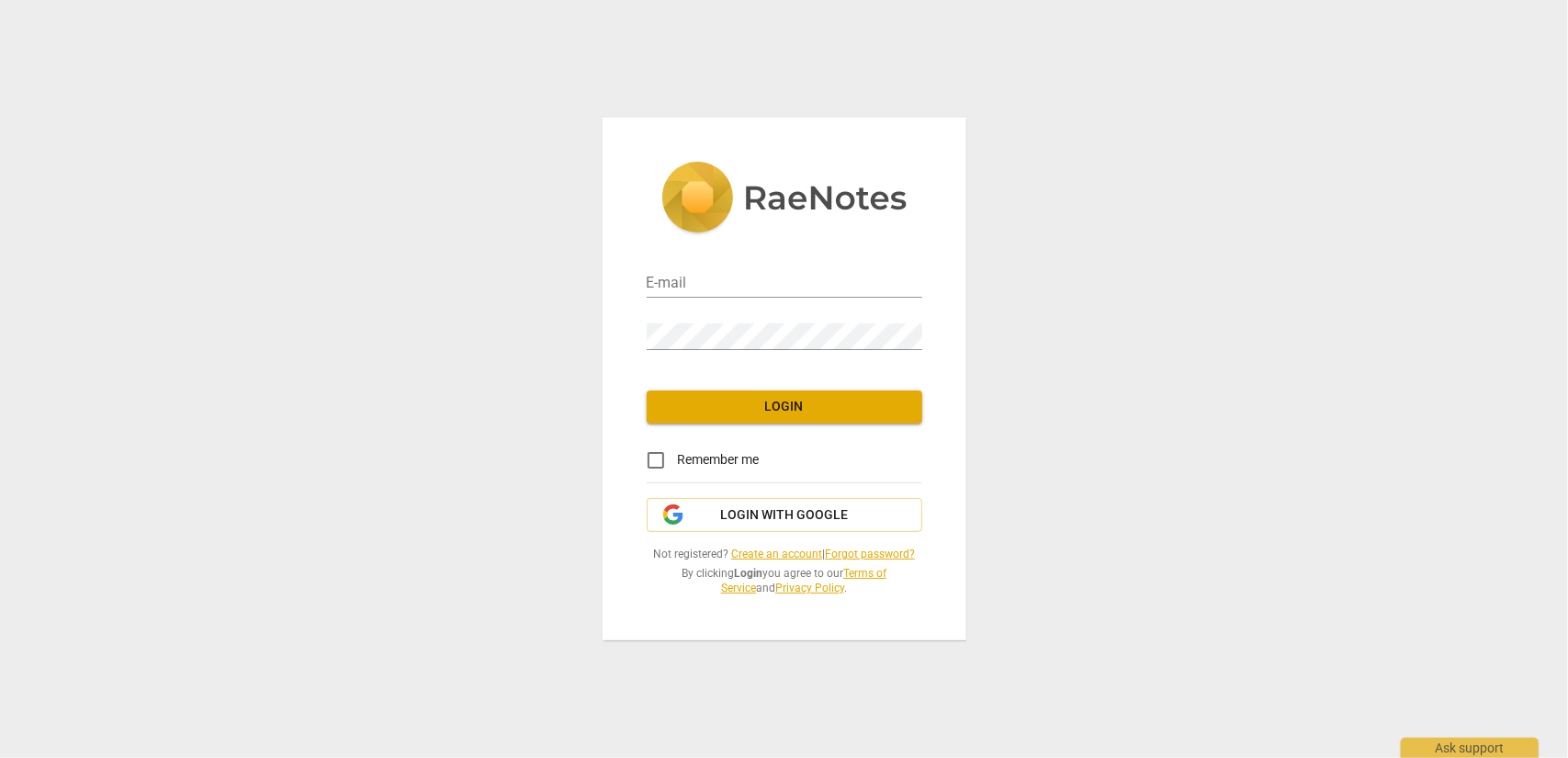
type input "[EMAIL_ADDRESS][DOMAIN_NAME]"
click at [814, 407] on span "Login" at bounding box center [784, 407] width 246 height 19
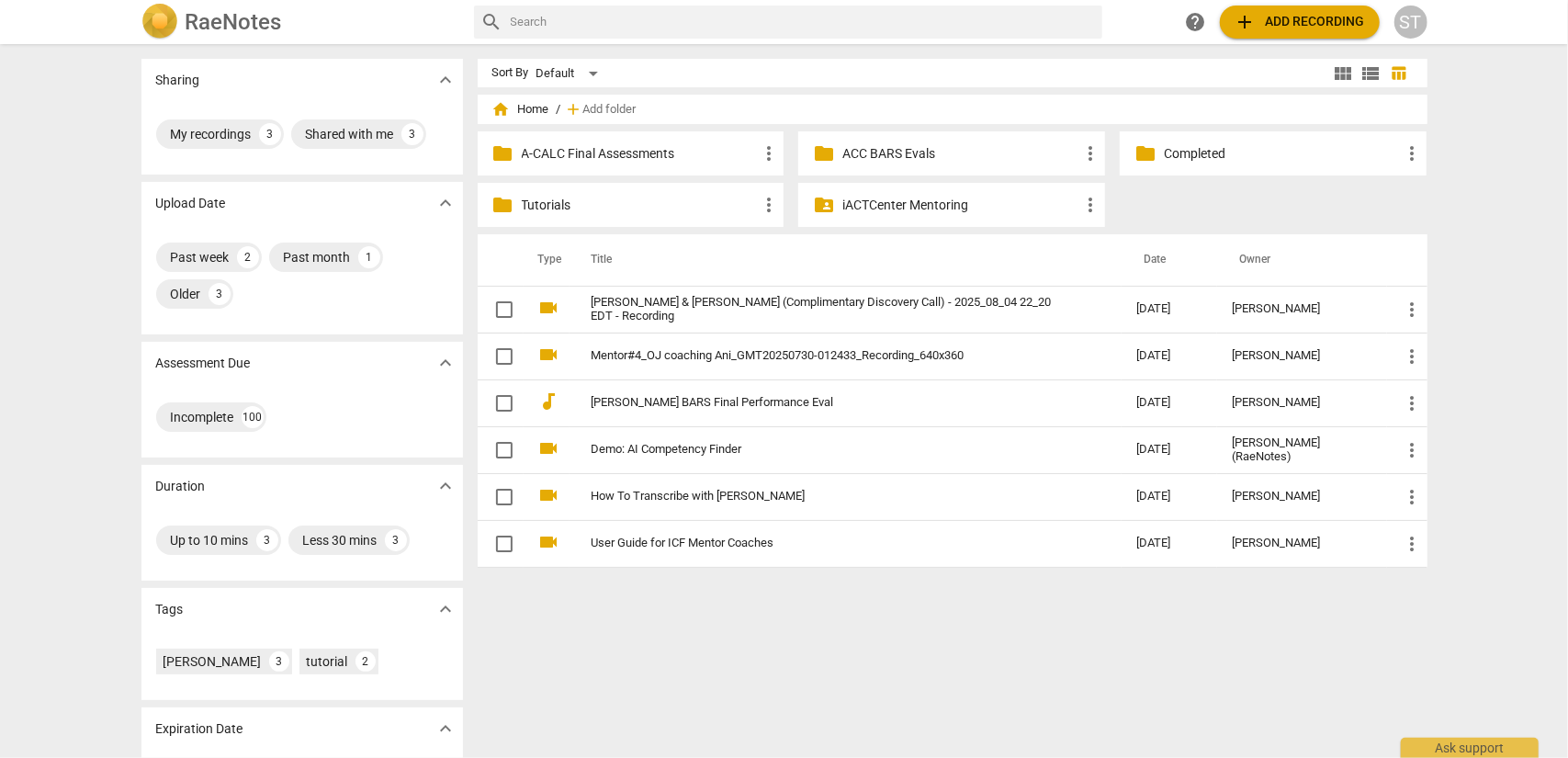
click at [1314, 16] on span "add Add recording" at bounding box center [1300, 22] width 130 height 22
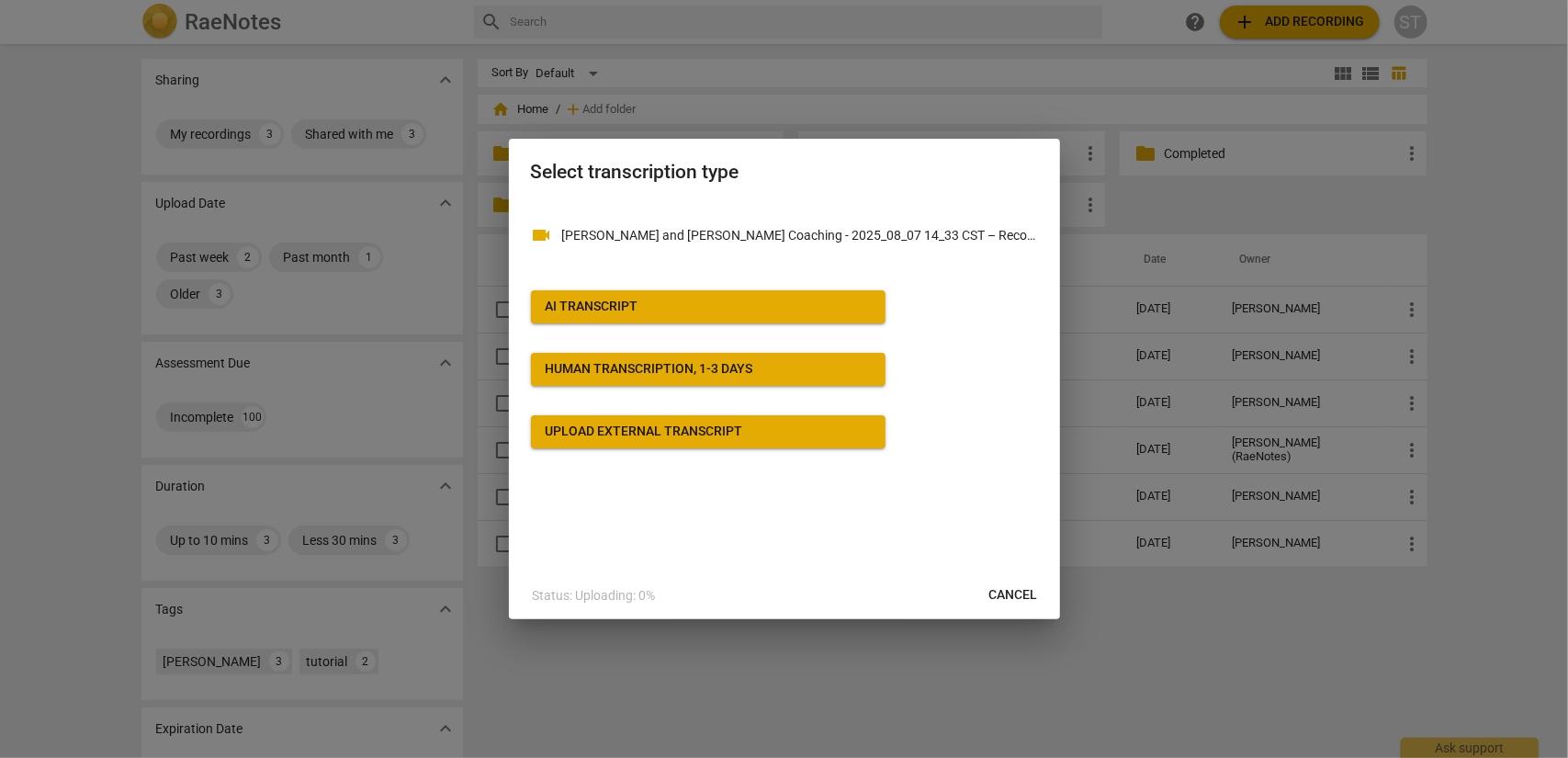
click at [673, 306] on span "AI Transcript" at bounding box center [708, 307] width 325 height 19
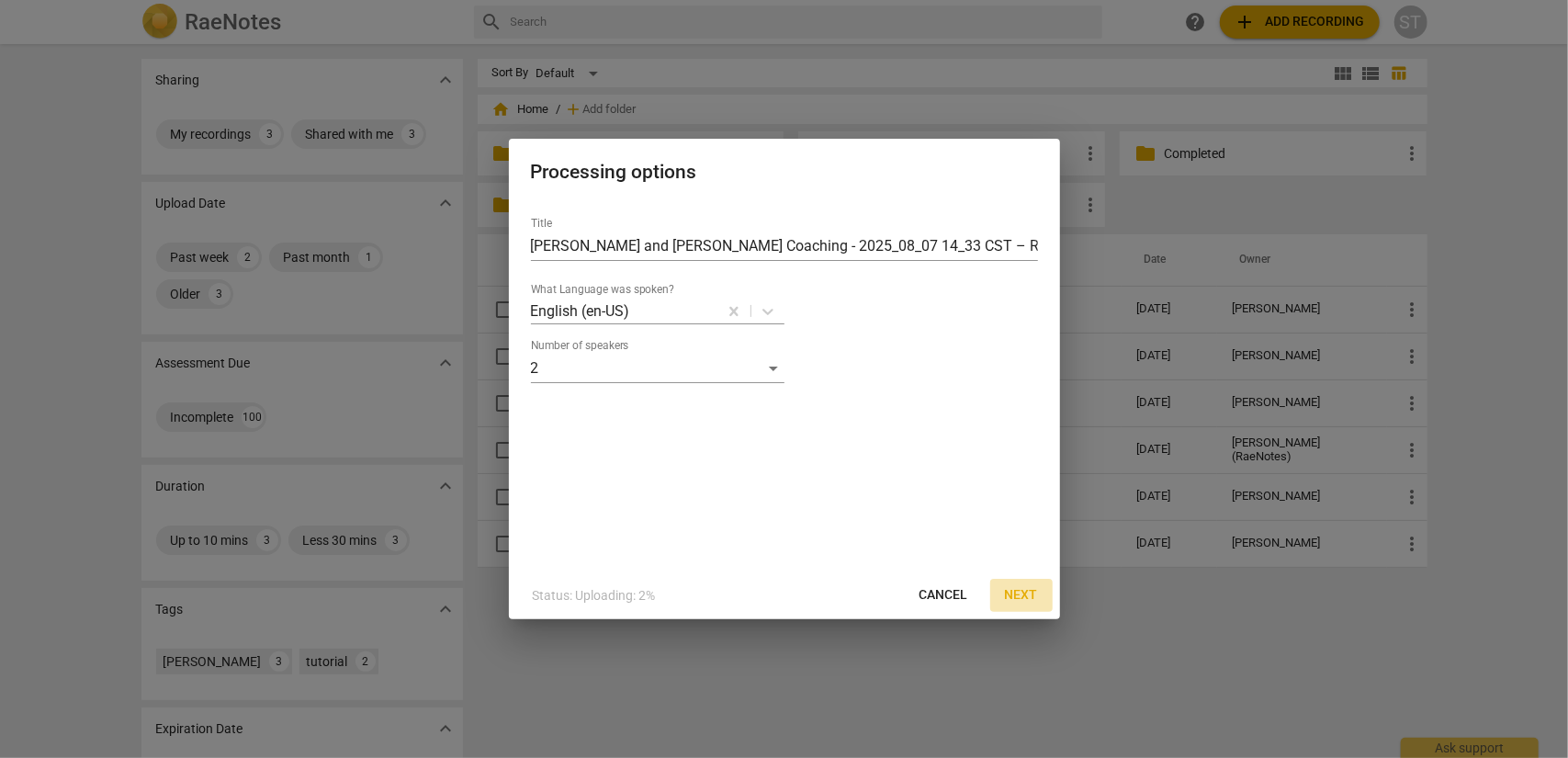
click at [1008, 597] on span "Next" at bounding box center [1021, 595] width 33 height 19
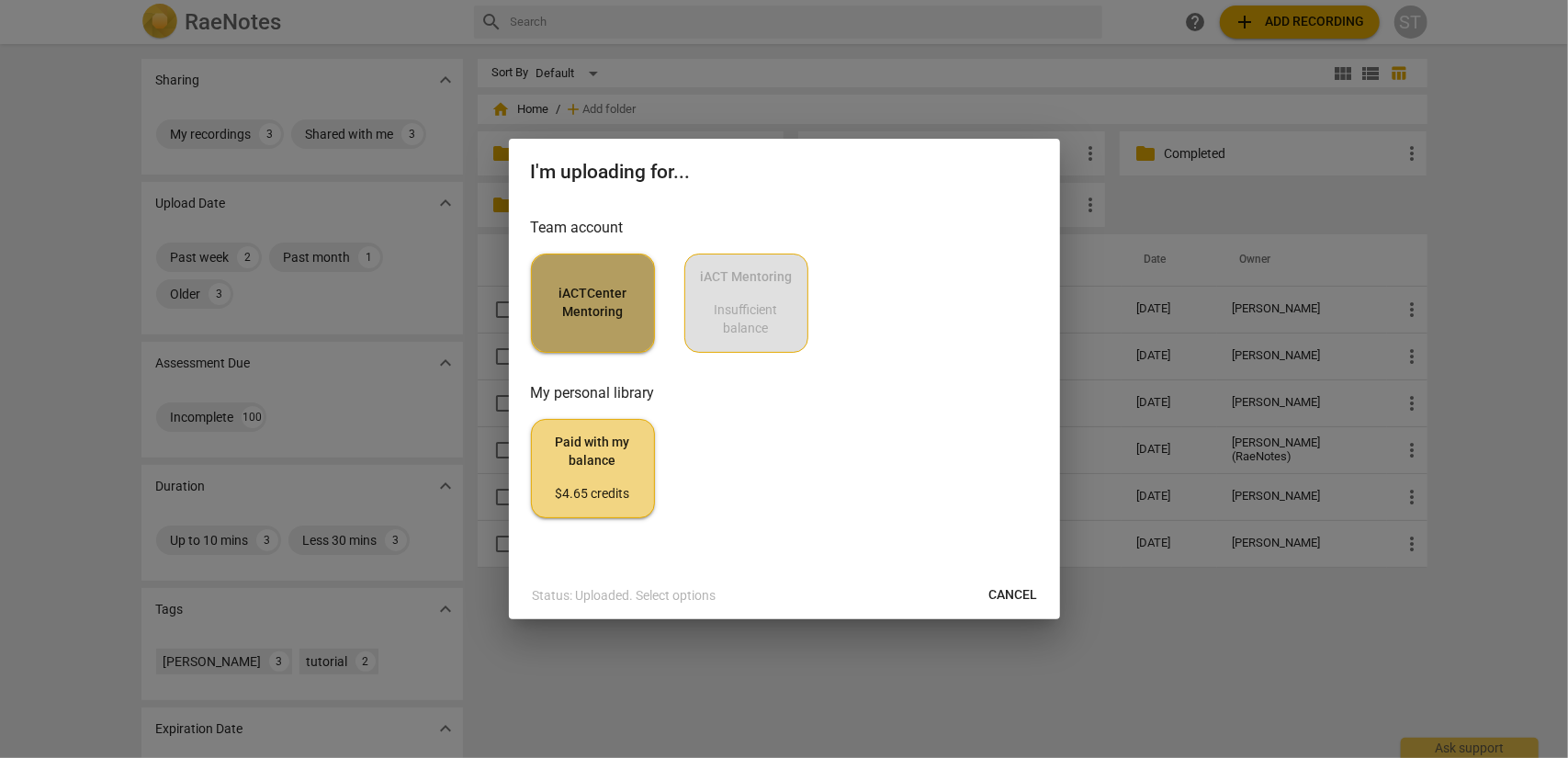
click at [562, 311] on span "iACTCenter Mentoring" at bounding box center [593, 302] width 93 height 36
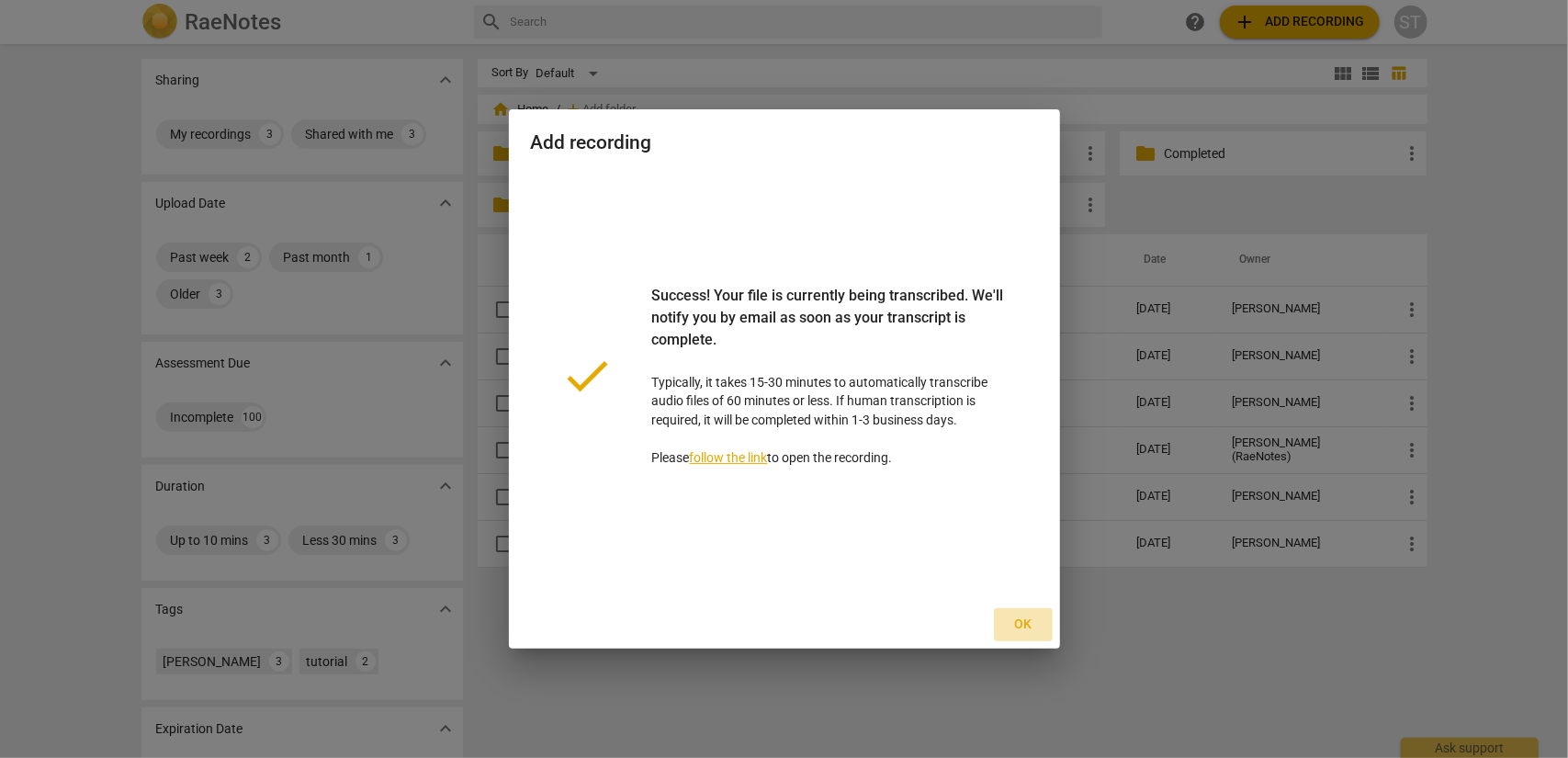
click at [1033, 626] on span "Ok" at bounding box center [1023, 624] width 30 height 19
